Goal: Task Accomplishment & Management: Manage account settings

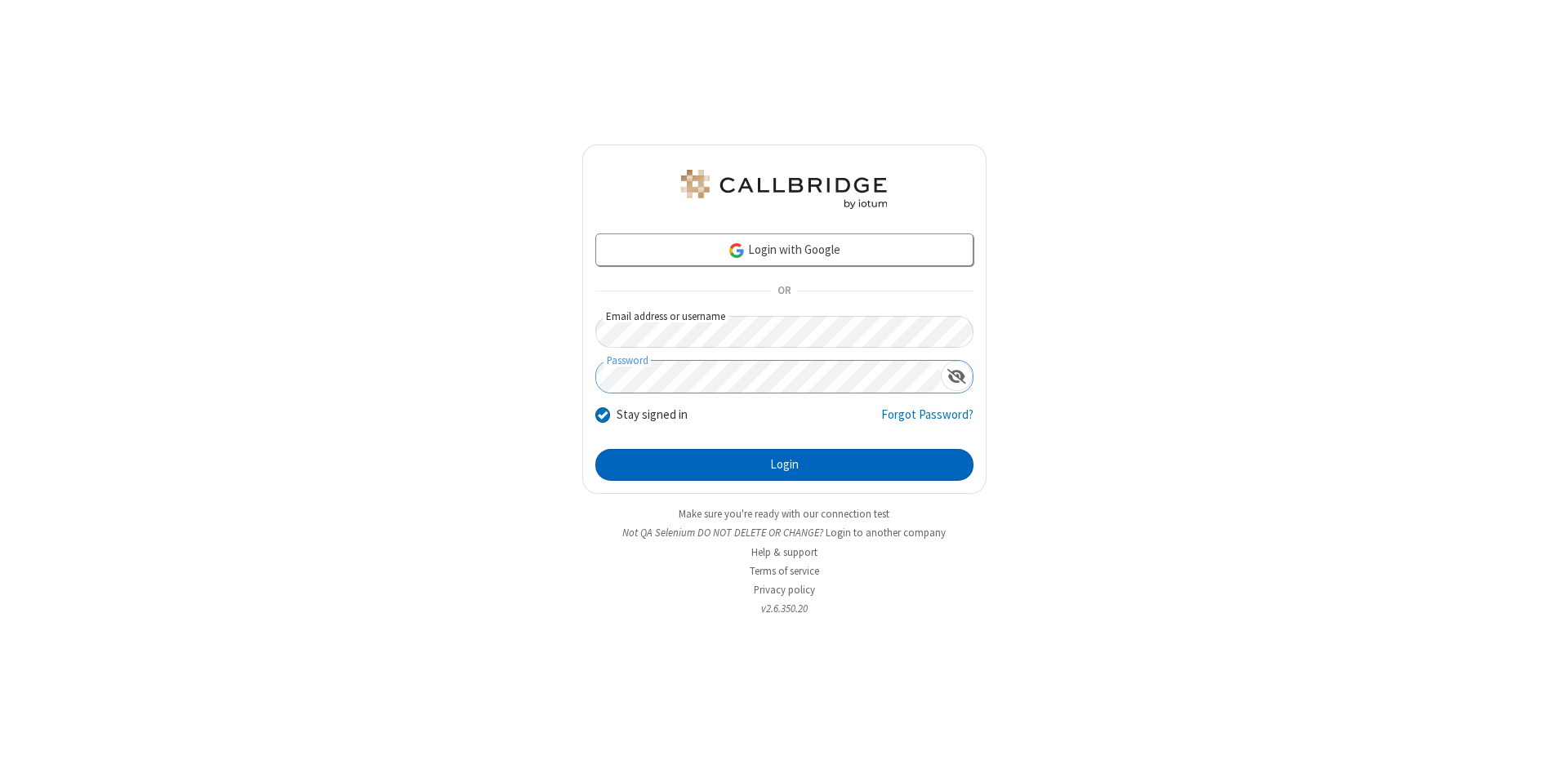
click at [784, 466] on button "Login" at bounding box center [784, 466] width 378 height 33
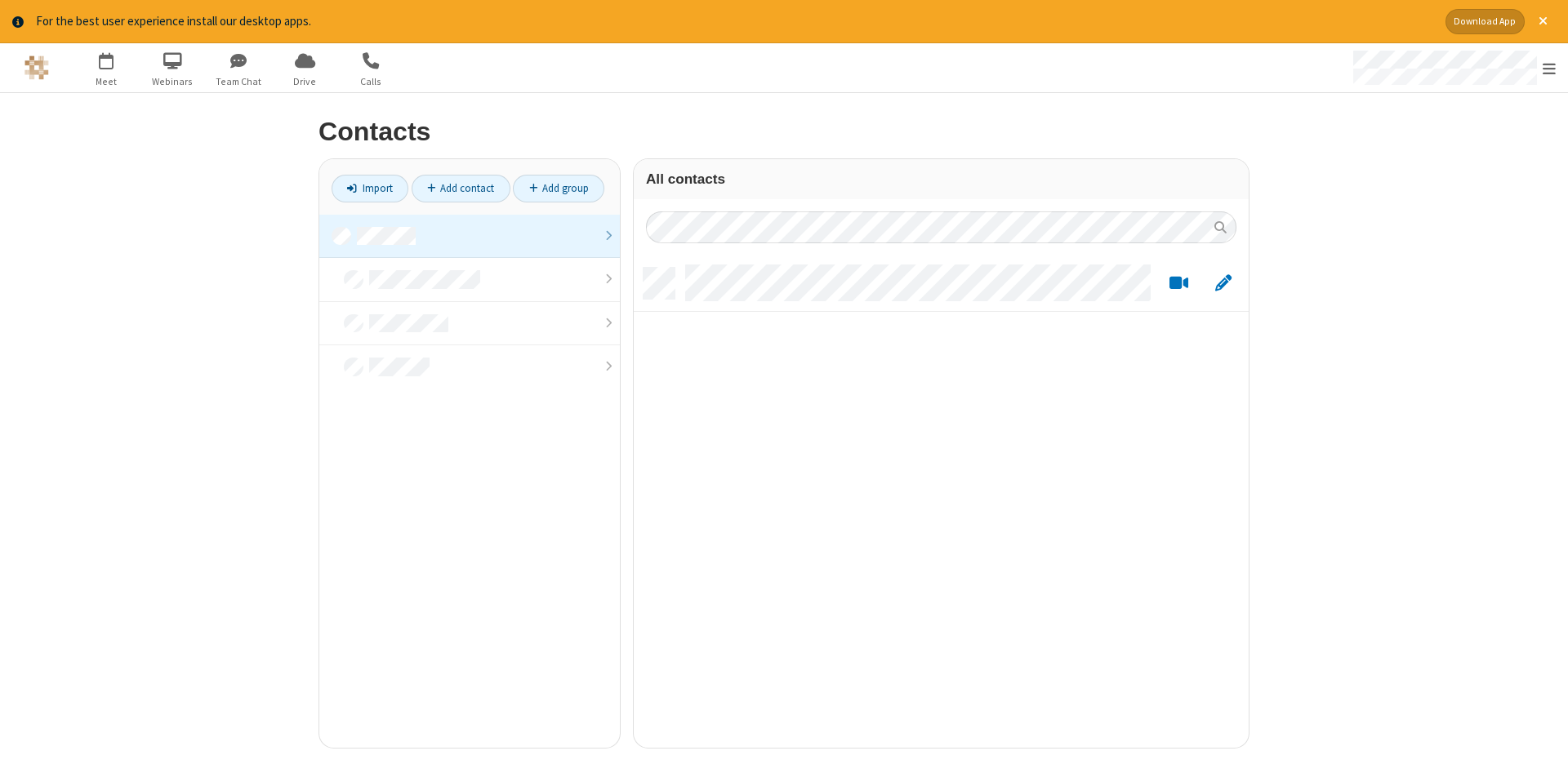
click at [470, 236] on link at bounding box center [470, 236] width 301 height 44
click at [460, 188] on link "Add contact" at bounding box center [461, 188] width 99 height 28
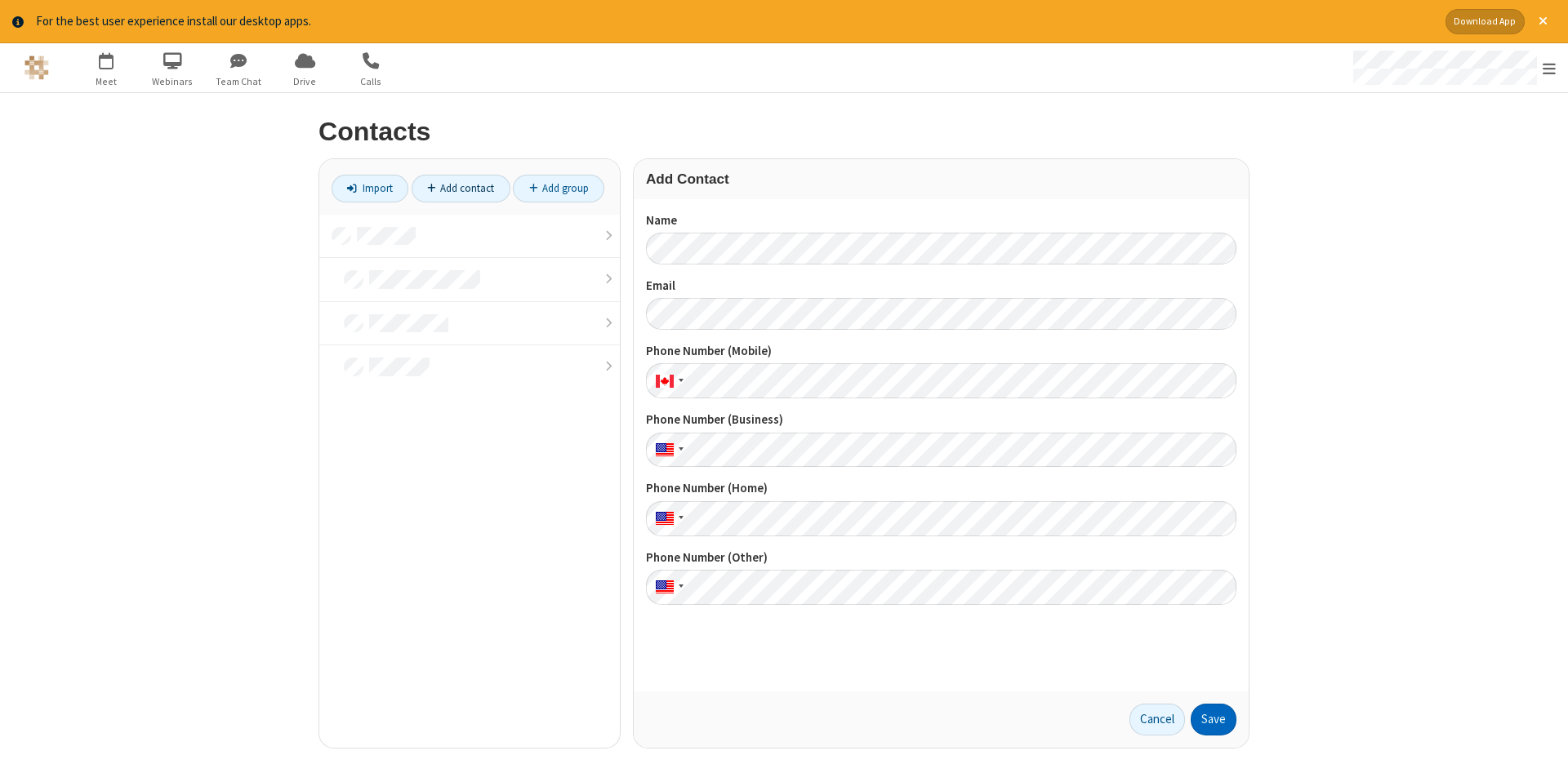
click at [1214, 719] on button "Save" at bounding box center [1214, 721] width 46 height 33
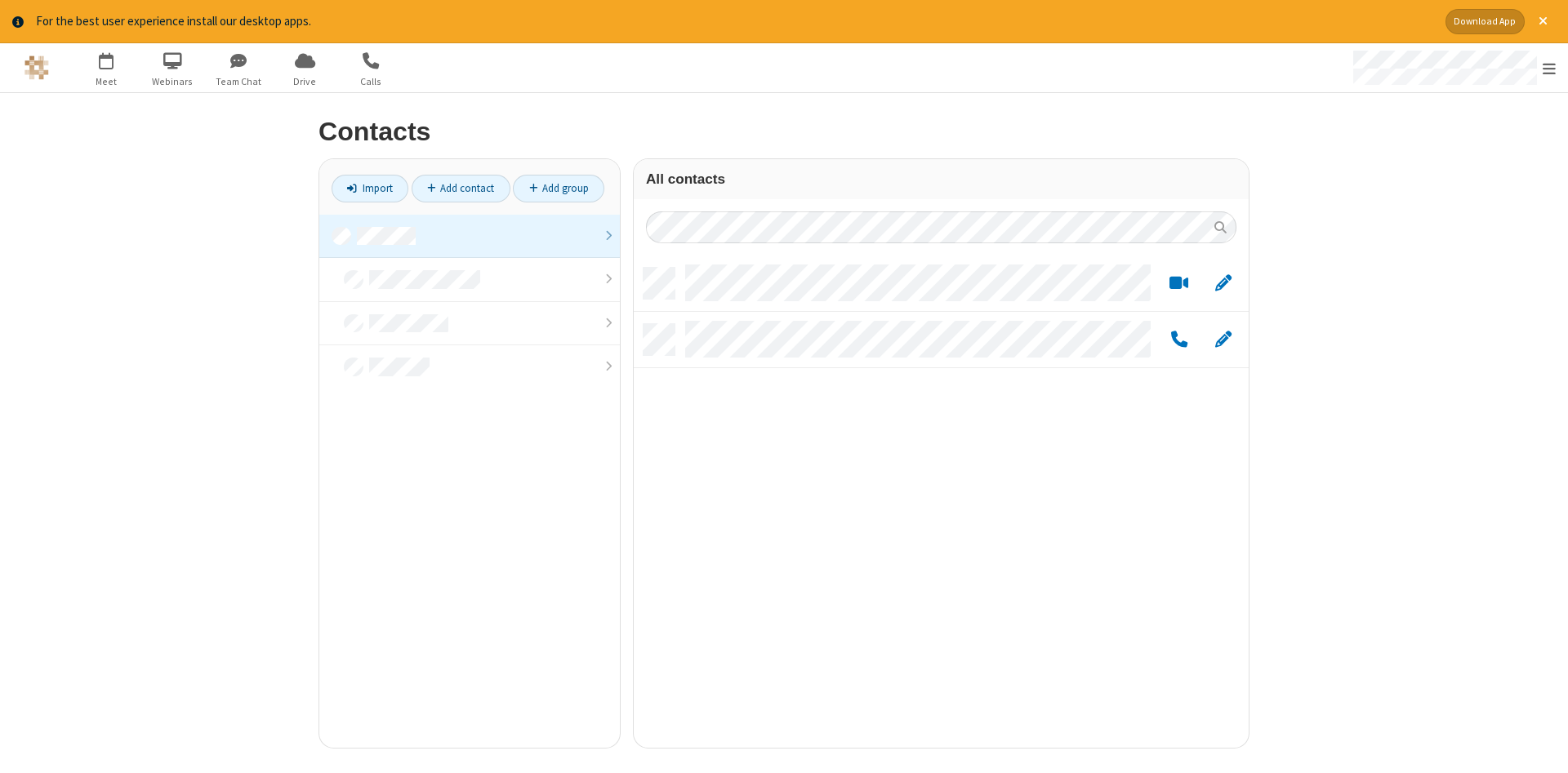
scroll to position [492, 615]
